Goal: Information Seeking & Learning: Learn about a topic

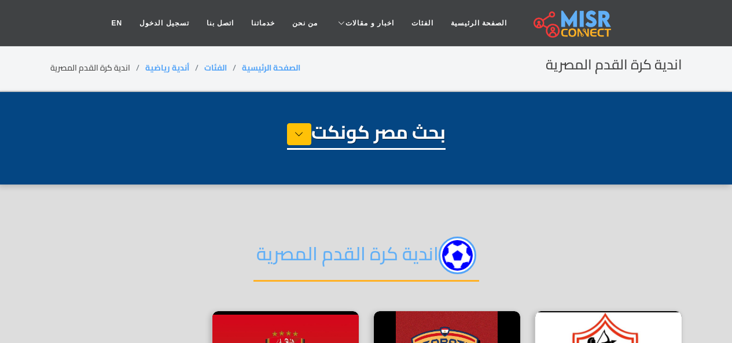
select select "**********"
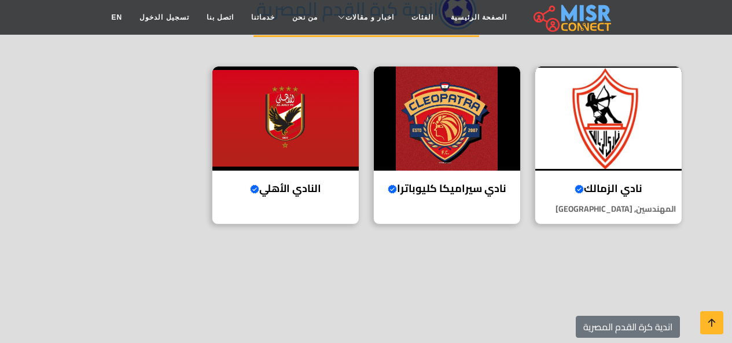
scroll to position [245, 0]
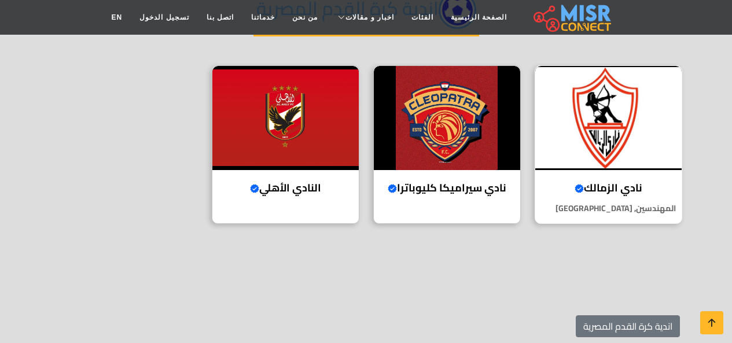
click at [596, 146] on img at bounding box center [608, 118] width 146 height 104
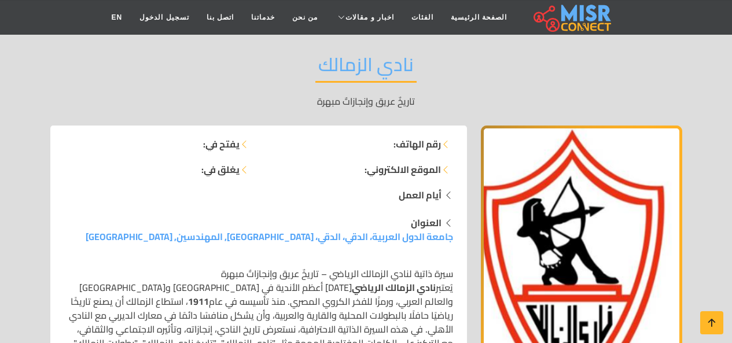
scroll to position [91, 0]
click at [444, 143] on icon at bounding box center [445, 143] width 9 height 9
click at [447, 195] on icon at bounding box center [448, 194] width 9 height 17
click at [223, 145] on strong "يفتح في:" at bounding box center [221, 144] width 36 height 14
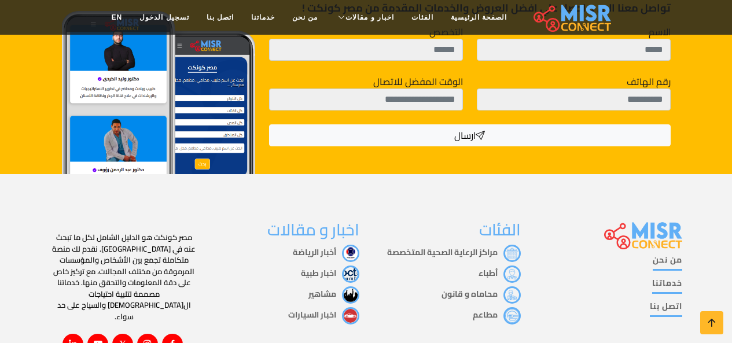
scroll to position [2275, 0]
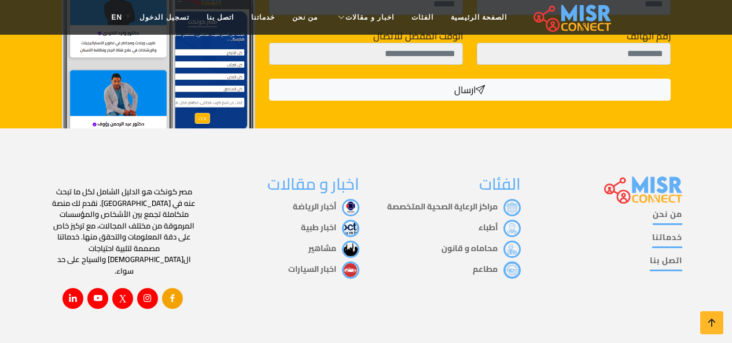
click at [171, 293] on icon at bounding box center [172, 298] width 10 height 10
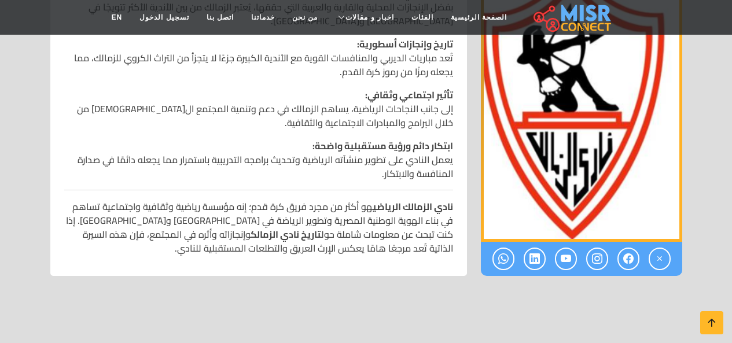
scroll to position [1735, 0]
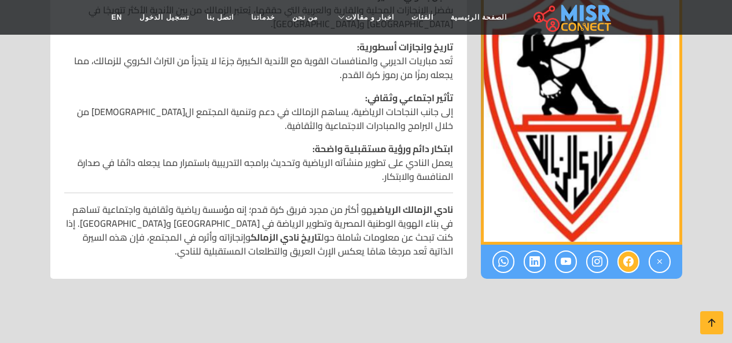
click at [628, 252] on icon at bounding box center [628, 261] width 10 height 19
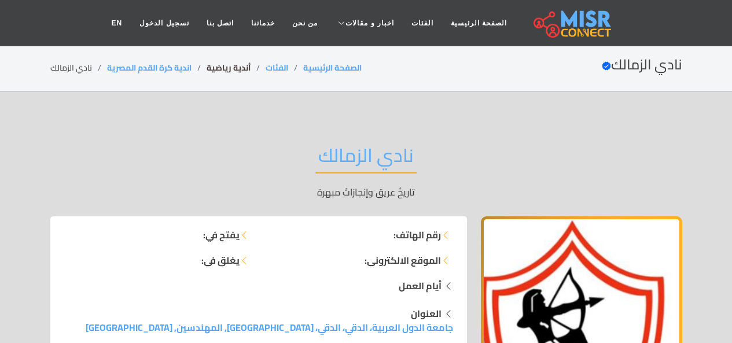
click at [231, 68] on link "أندية رياضية" at bounding box center [229, 67] width 44 height 15
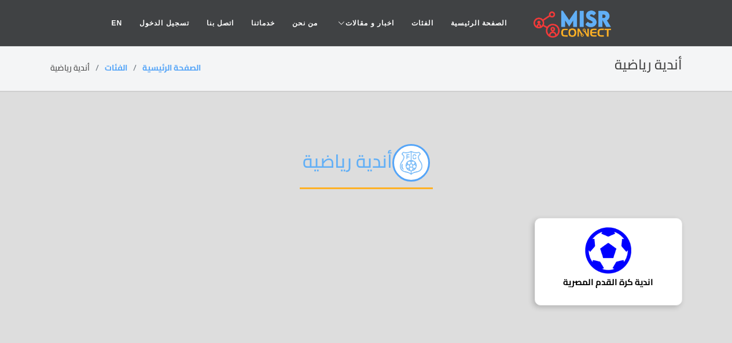
click at [609, 253] on img at bounding box center [608, 250] width 46 height 46
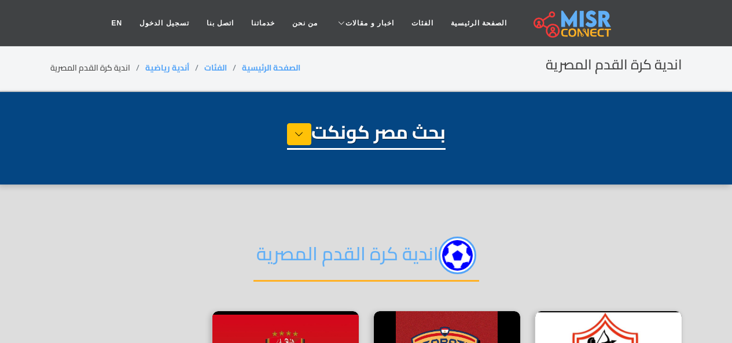
select select "**********"
click at [297, 131] on icon at bounding box center [298, 134] width 9 height 17
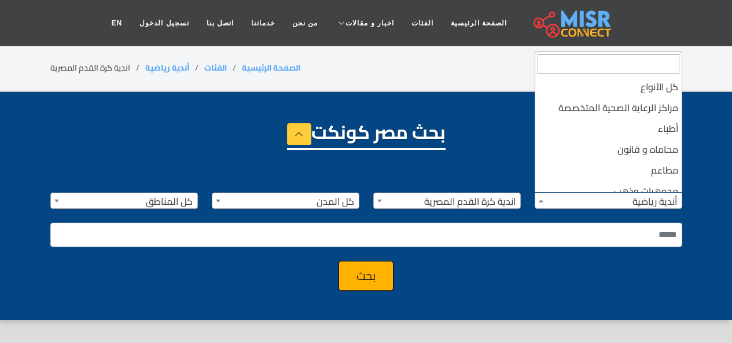
click at [540, 200] on b at bounding box center [541, 201] width 5 height 3
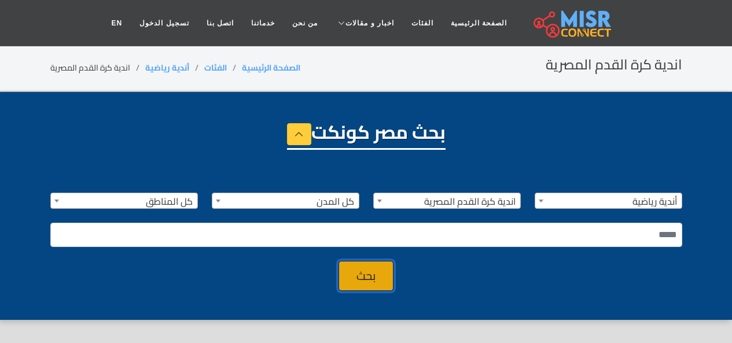
click at [360, 279] on button "بحث" at bounding box center [365, 276] width 55 height 30
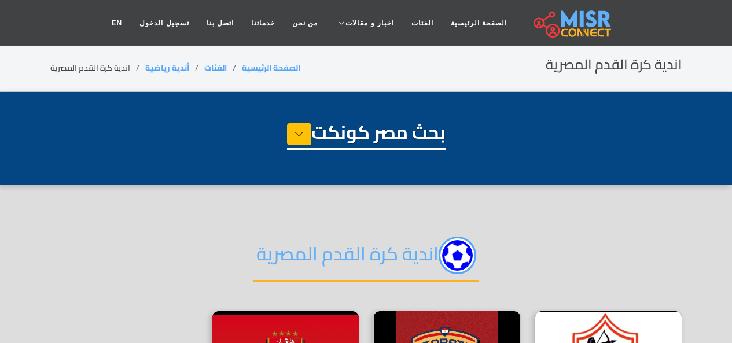
select select "**********"
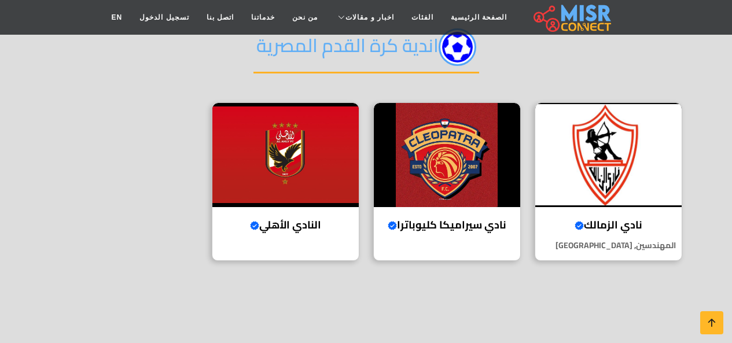
scroll to position [208, 0]
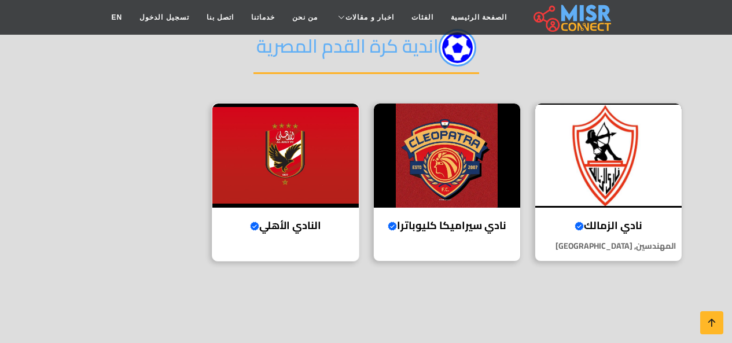
click at [279, 161] on img at bounding box center [285, 156] width 146 height 104
click at [447, 167] on img at bounding box center [447, 156] width 146 height 104
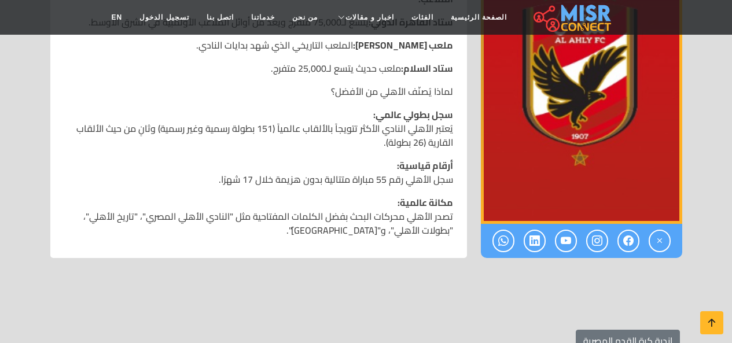
scroll to position [1479, 0]
click at [631, 231] on icon at bounding box center [628, 240] width 10 height 19
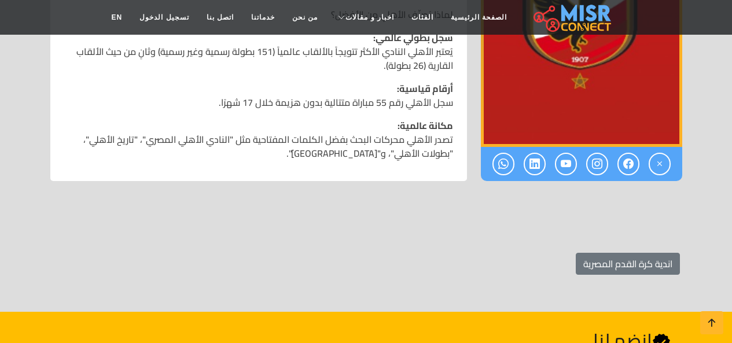
scroll to position [1546, 0]
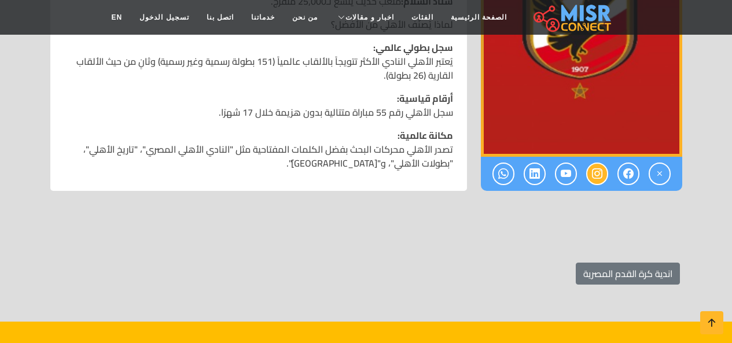
click at [596, 164] on icon at bounding box center [597, 173] width 10 height 19
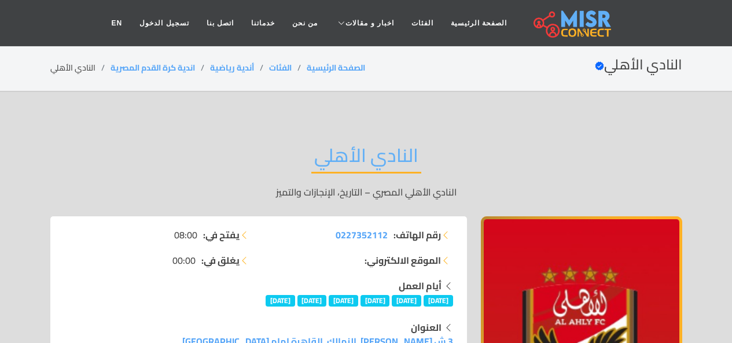
click at [596, 143] on div "النادي الأهلي النادي الأهلي المصري – التاريخ، الإنجازات والتميز" at bounding box center [366, 172] width 632 height 90
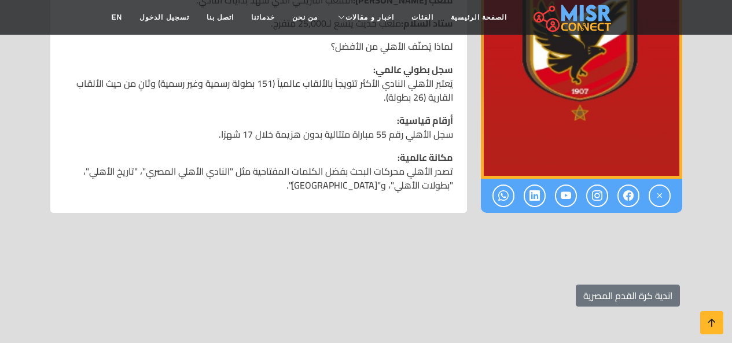
scroll to position [1525, 0]
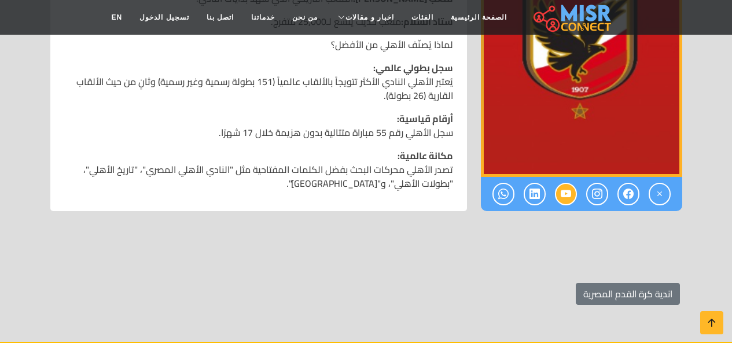
click at [567, 185] on icon at bounding box center [566, 194] width 10 height 19
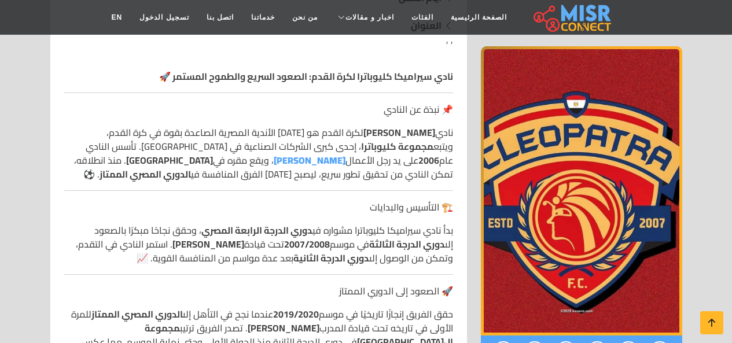
scroll to position [311, 0]
